Goal: Learn about a topic

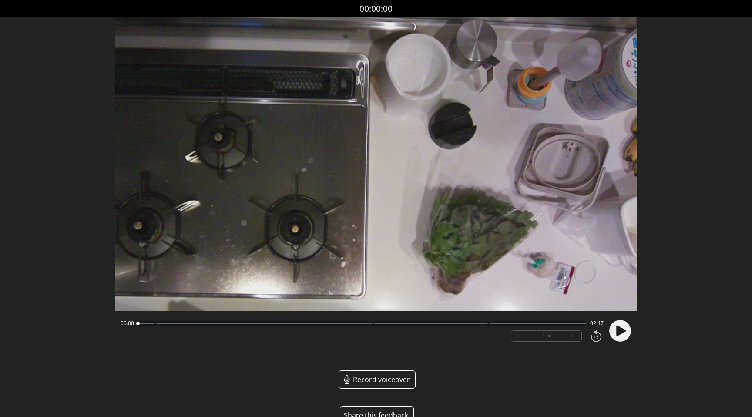
click at [618, 334] on icon at bounding box center [621, 330] width 10 height 10
click at [359, 324] on div at bounding box center [361, 323] width 449 height 4
click at [621, 334] on circle at bounding box center [620, 331] width 22 height 22
click at [545, 388] on div "Record voiceover" at bounding box center [375, 386] width 521 height 32
click at [626, 334] on circle at bounding box center [620, 331] width 22 height 22
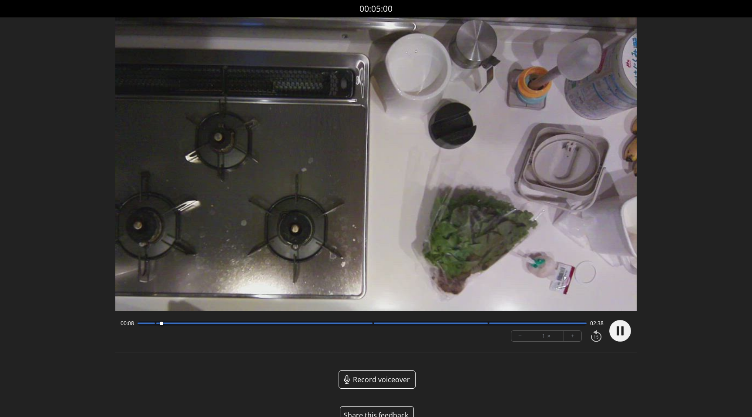
click at [361, 323] on div at bounding box center [264, 322] width 216 height 1
click at [357, 321] on div "01:29 01:18" at bounding box center [361, 323] width 483 height 7
click at [360, 323] on div at bounding box center [264, 322] width 216 height 1
click at [341, 323] on div at bounding box center [264, 322] width 216 height 1
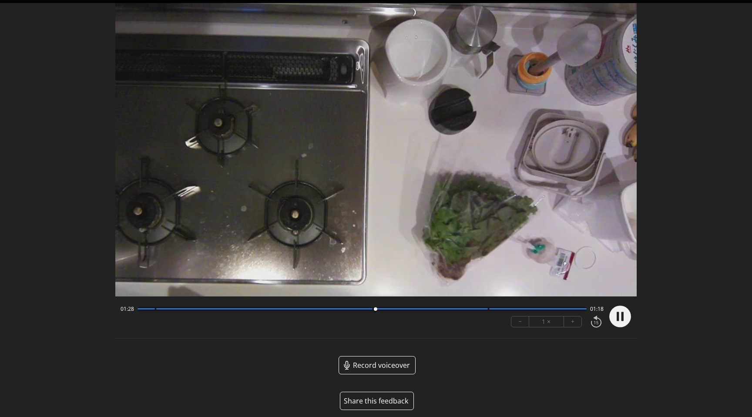
scroll to position [21, 0]
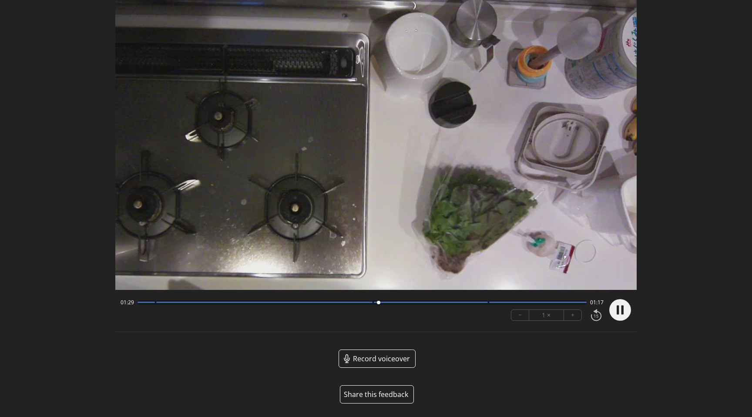
click at [627, 312] on circle at bounding box center [620, 310] width 22 height 22
click at [372, 356] on span "Record voiceover" at bounding box center [381, 358] width 57 height 10
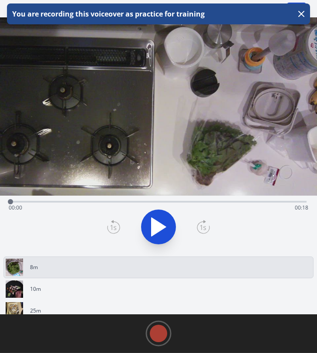
click at [88, 175] on video at bounding box center [158, 106] width 317 height 178
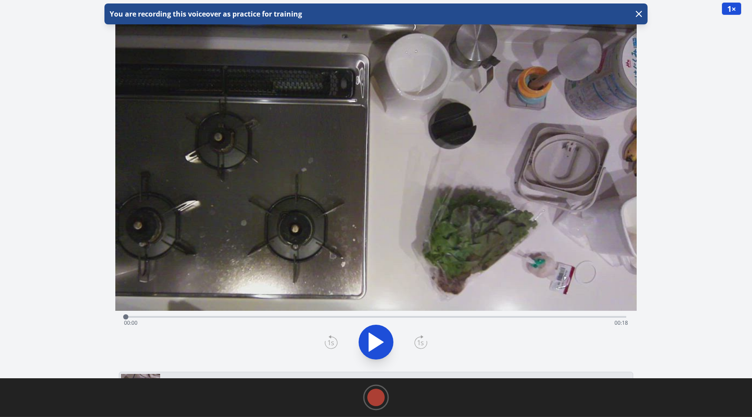
scroll to position [152, 0]
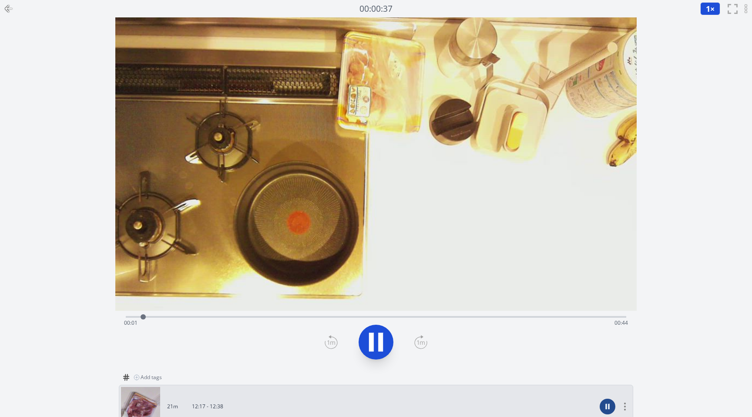
click at [380, 321] on div "Time elapsed: 00:01 Time remaining: 00:44" at bounding box center [376, 323] width 504 height 14
click at [380, 338] on icon at bounding box center [380, 341] width 5 height 19
click at [374, 336] on icon at bounding box center [376, 342] width 24 height 24
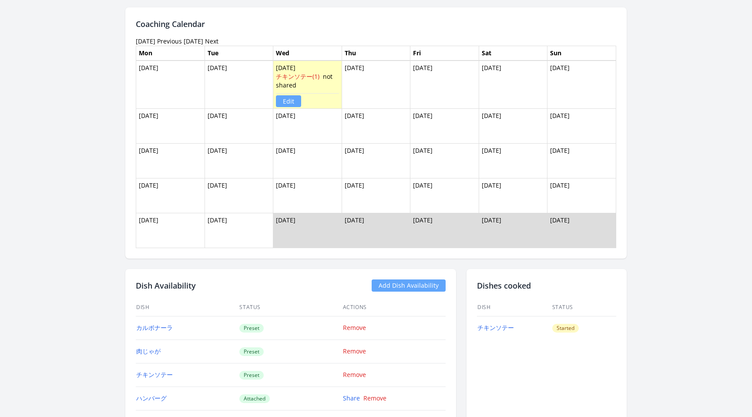
scroll to position [830, 0]
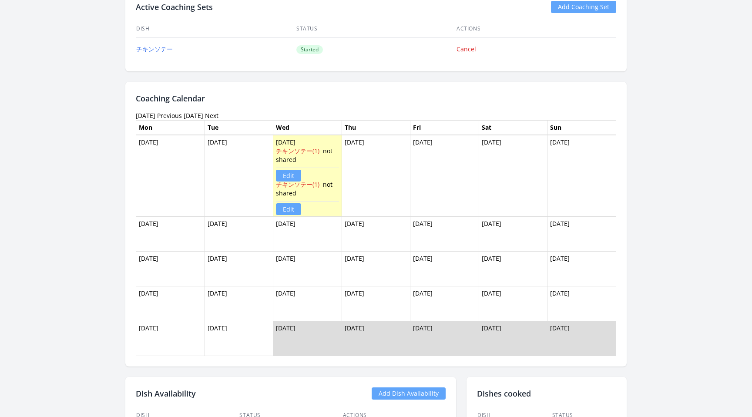
scroll to position [800, 0]
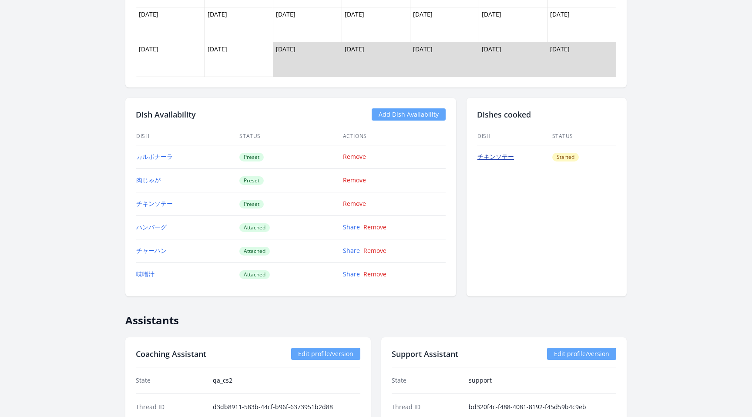
click at [508, 159] on link "チキンソテー" at bounding box center [495, 156] width 37 height 8
